Goal: Information Seeking & Learning: Learn about a topic

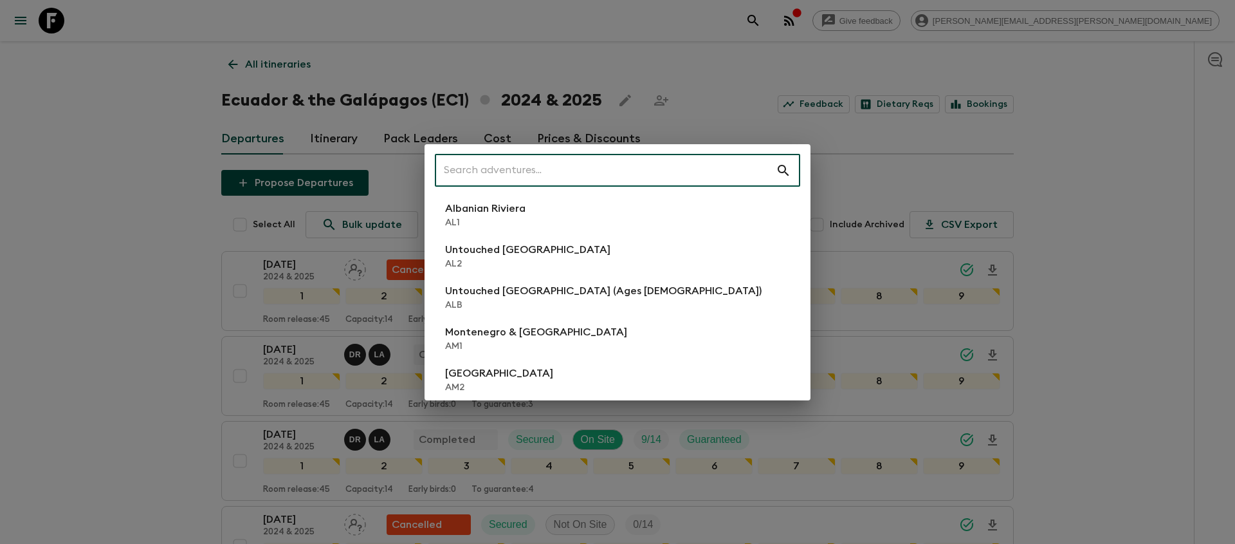
click at [759, 164] on input "text" at bounding box center [605, 170] width 341 height 36
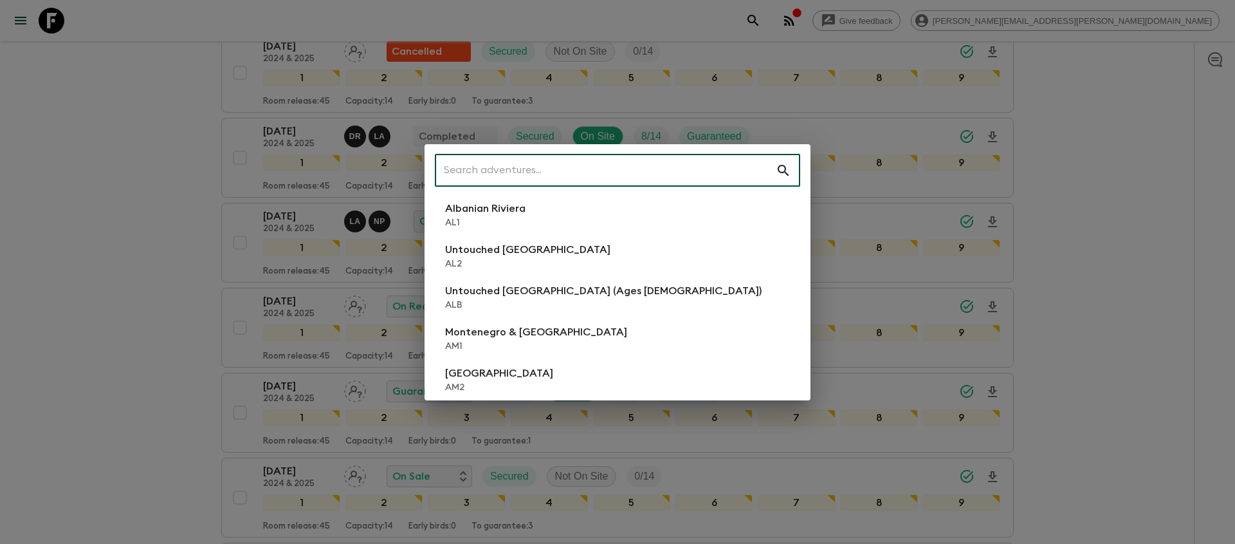
scroll to position [473, 0]
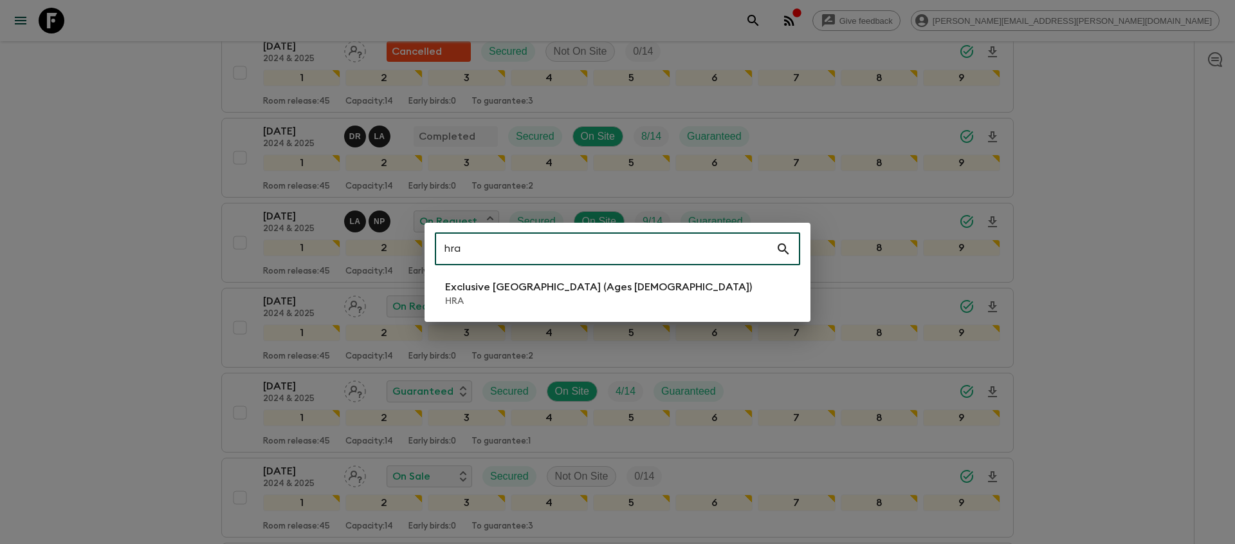
type input "hra"
click at [712, 307] on li "Exclusive Croatia (Ages [DEMOGRAPHIC_DATA]) HRA" at bounding box center [617, 293] width 365 height 36
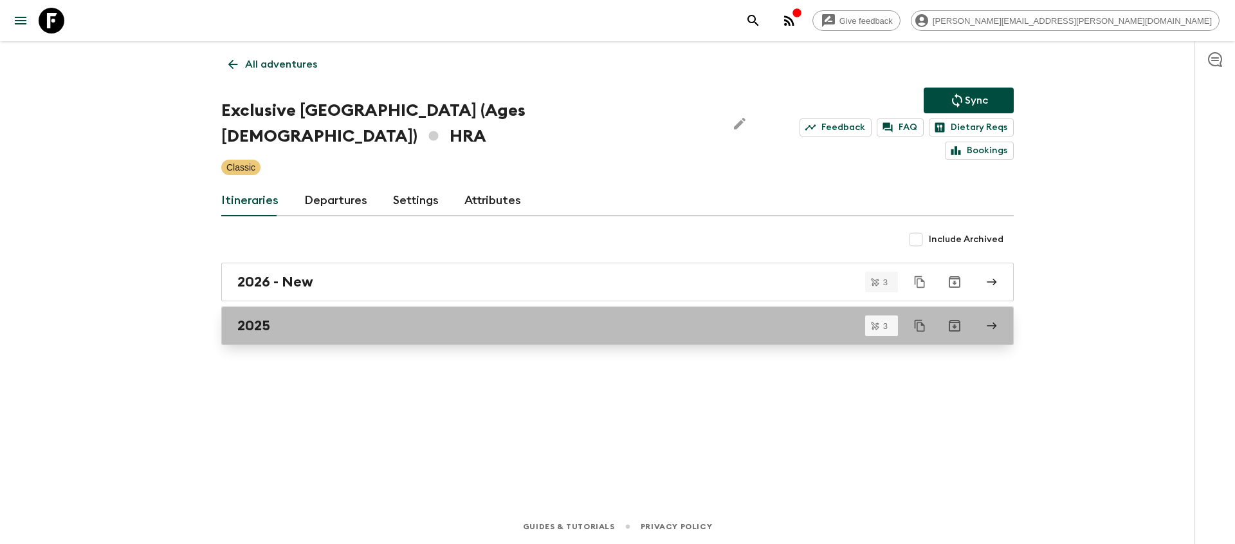
click at [392, 317] on div "2025" at bounding box center [605, 325] width 736 height 17
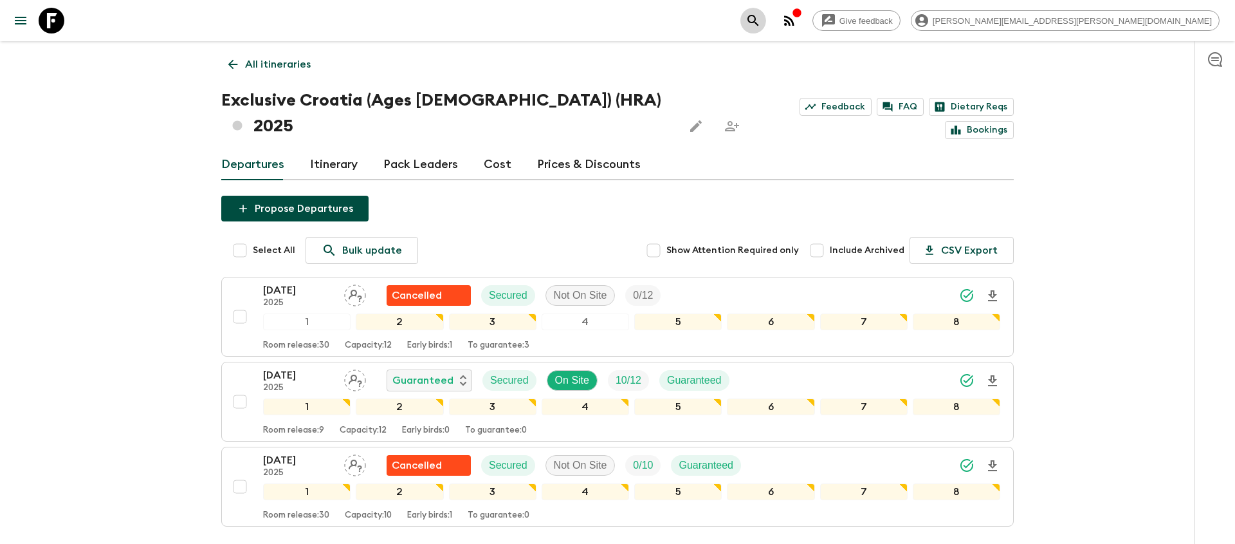
click at [761, 27] on icon "search adventures" at bounding box center [753, 20] width 15 height 15
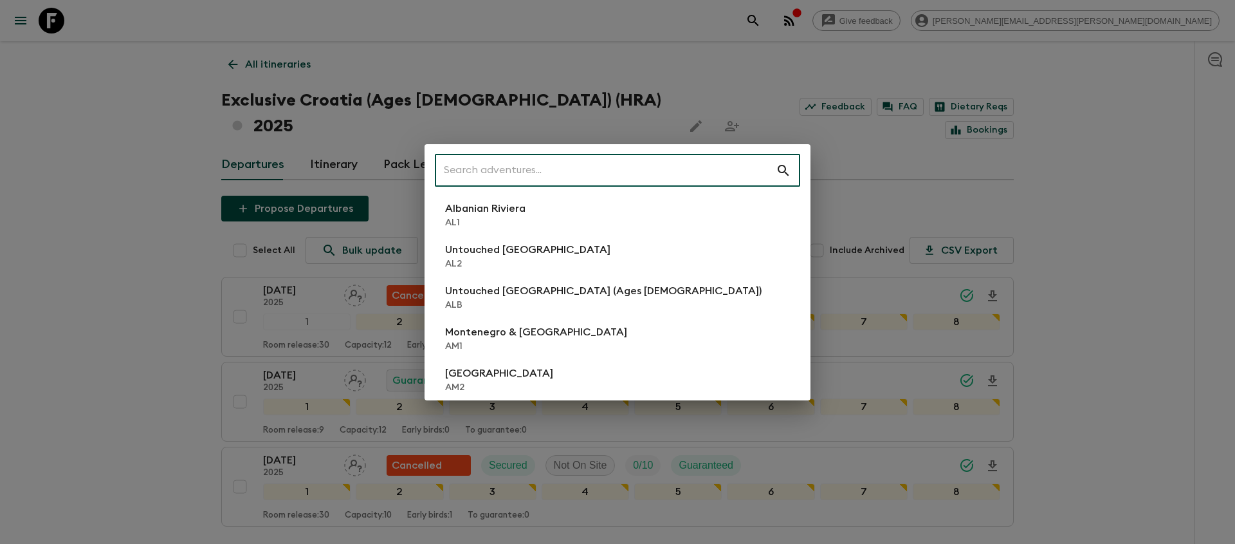
click at [687, 160] on input "text" at bounding box center [605, 170] width 341 height 36
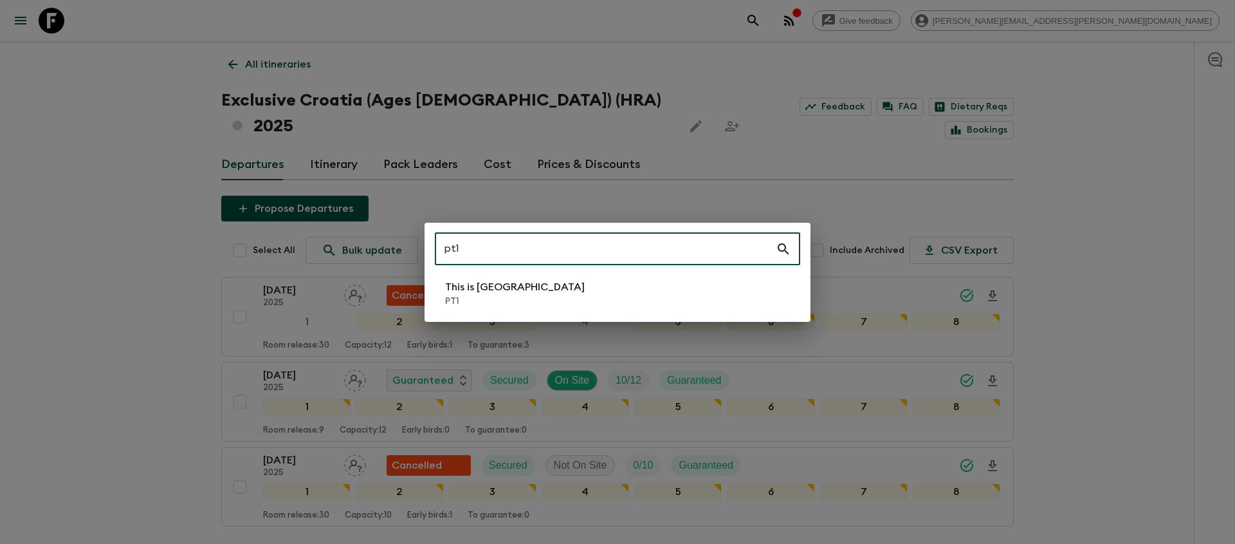
type input "pt1"
click at [667, 280] on li "This is Portugal PT1" at bounding box center [617, 293] width 365 height 36
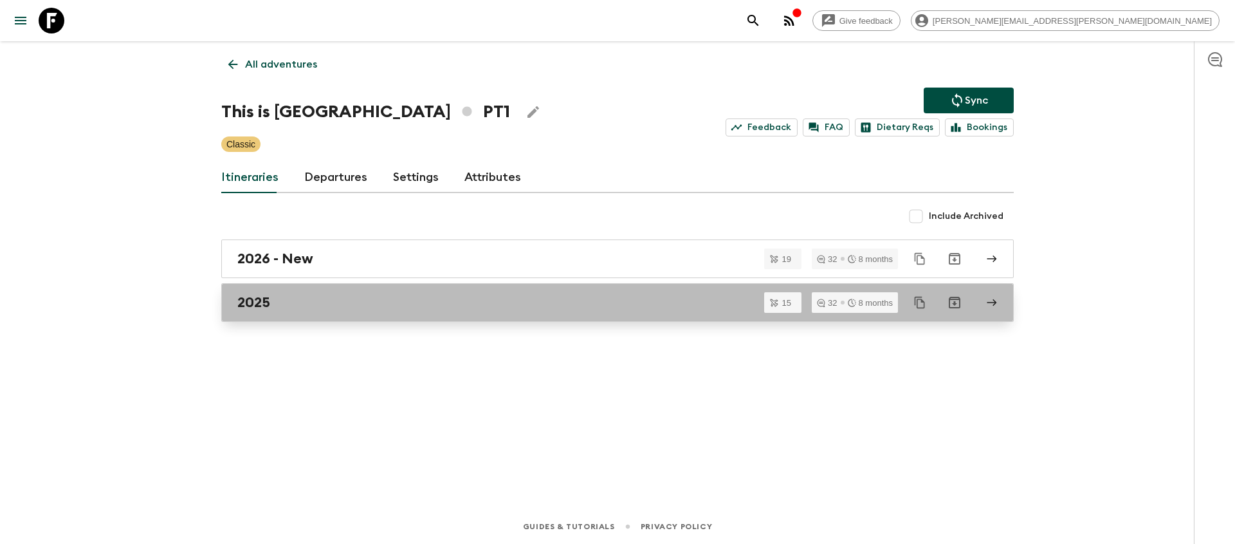
click at [655, 308] on div "2025" at bounding box center [605, 302] width 736 height 17
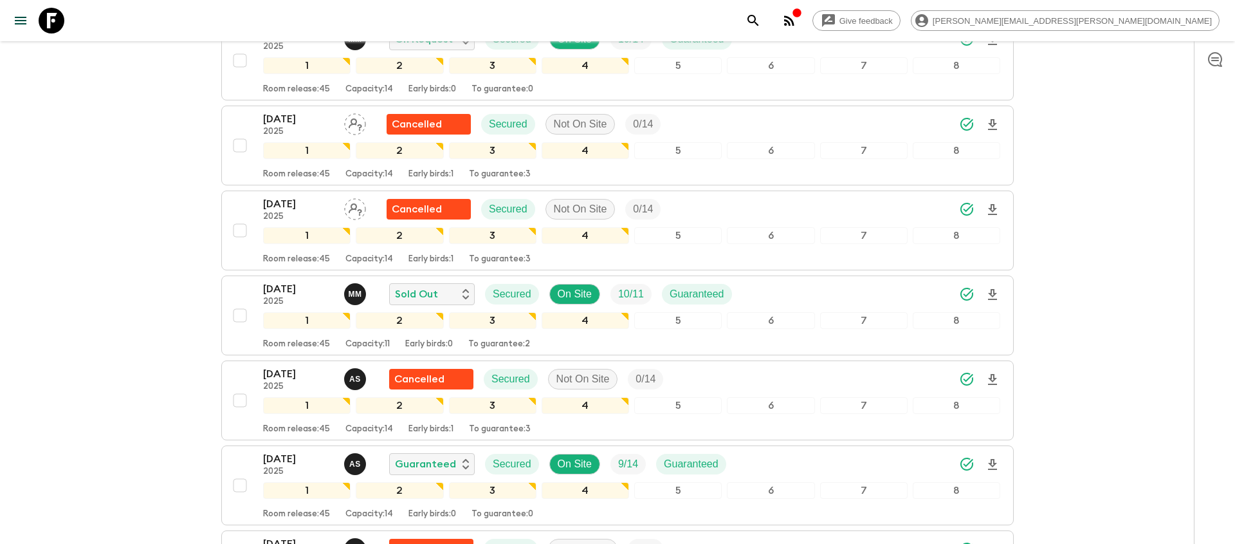
scroll to position [717, 0]
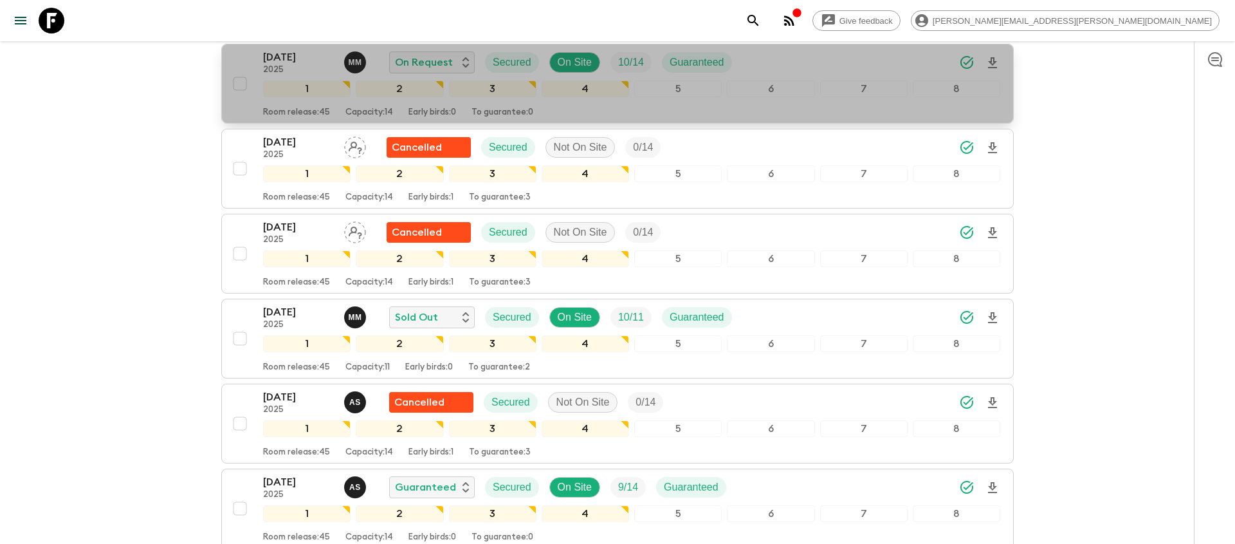
click at [798, 72] on div "[DATE] 2025 M M On Request Secured On Site 10 / 14 Guaranteed" at bounding box center [631, 63] width 737 height 26
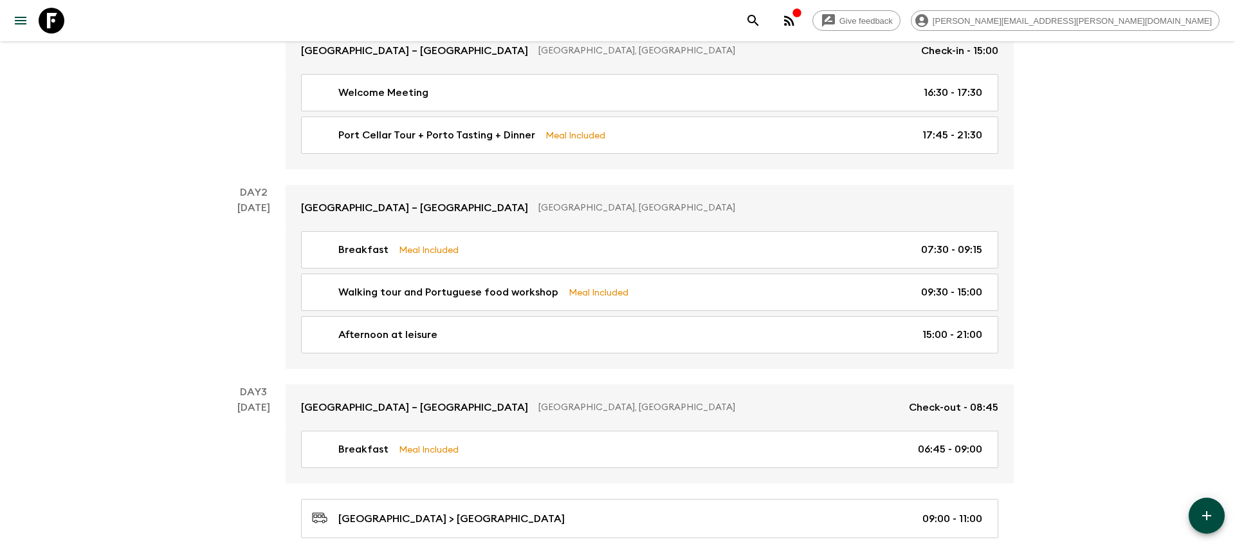
scroll to position [278, 0]
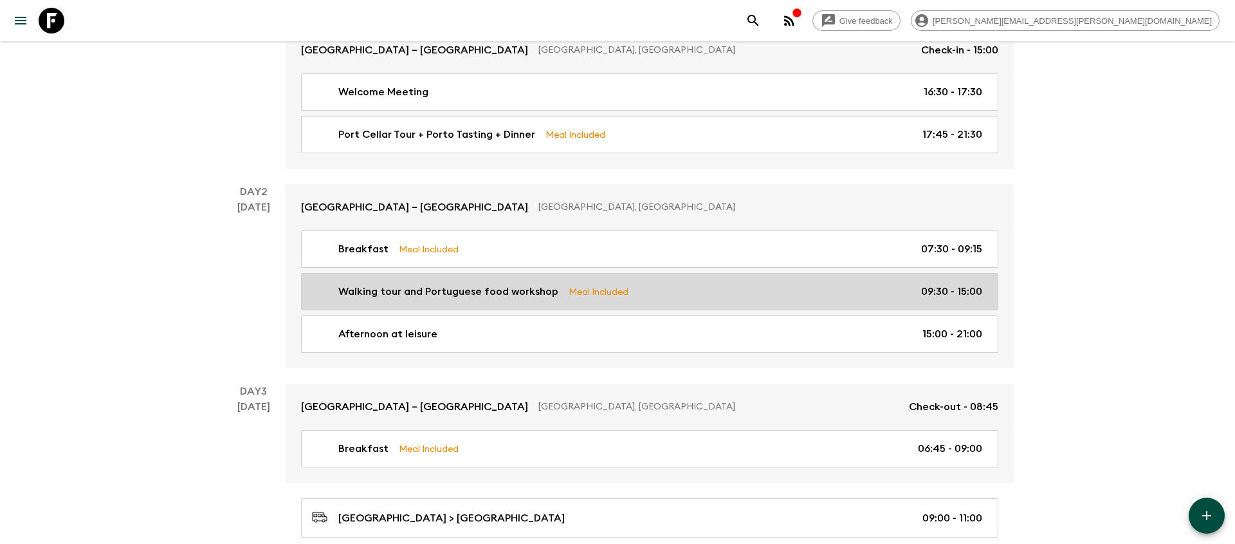
click at [632, 288] on div "Walking tour and Portuguese food workshop Meal Included 09:30 - 15:00" at bounding box center [647, 291] width 670 height 15
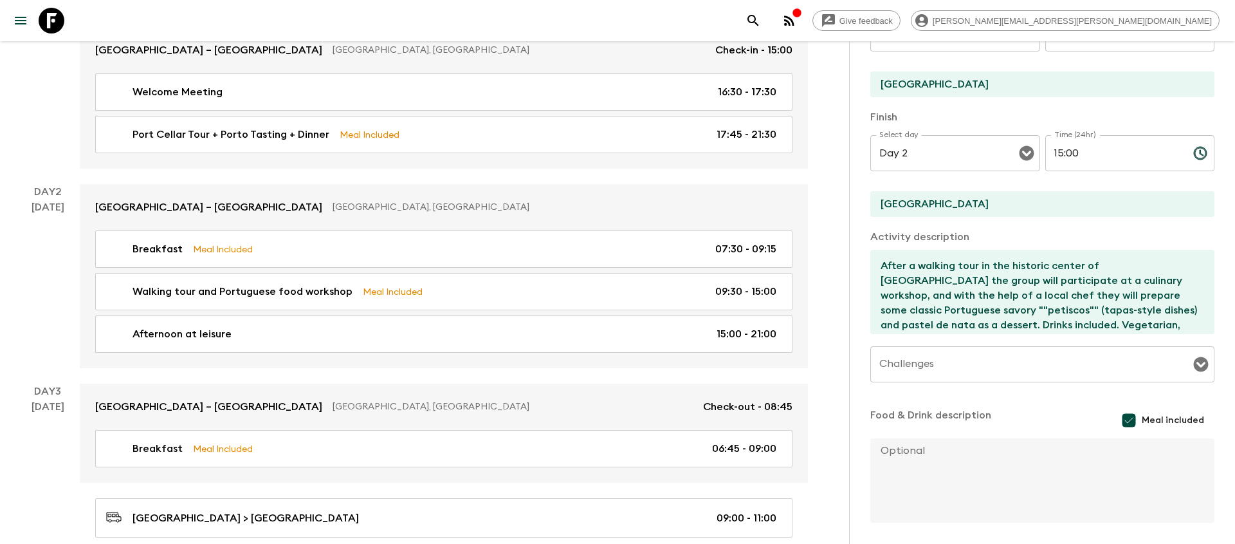
scroll to position [32, 0]
